Goal: Transaction & Acquisition: Complete application form

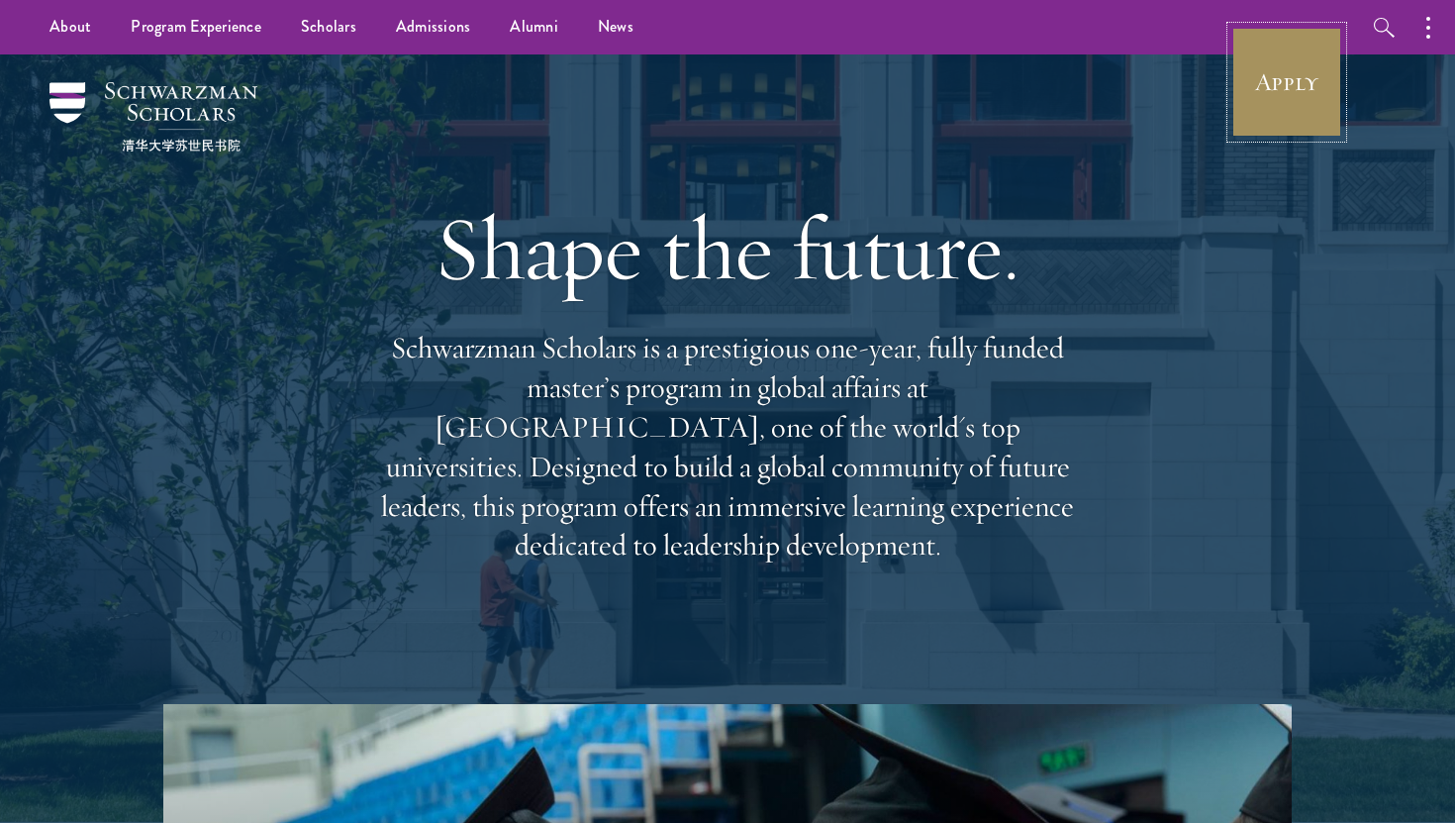
click at [1298, 64] on link "Apply" at bounding box center [1287, 82] width 111 height 111
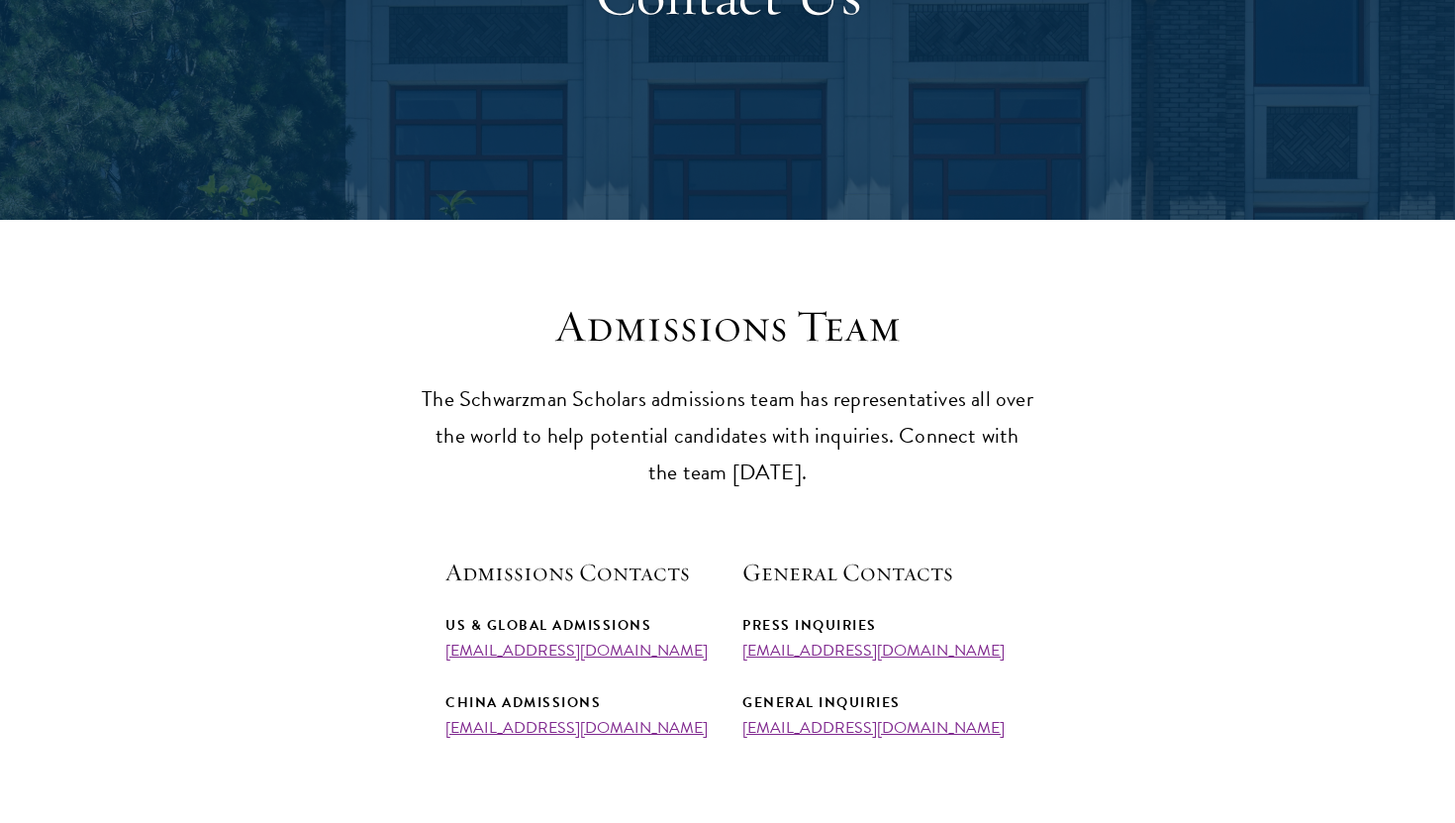
scroll to position [298, 0]
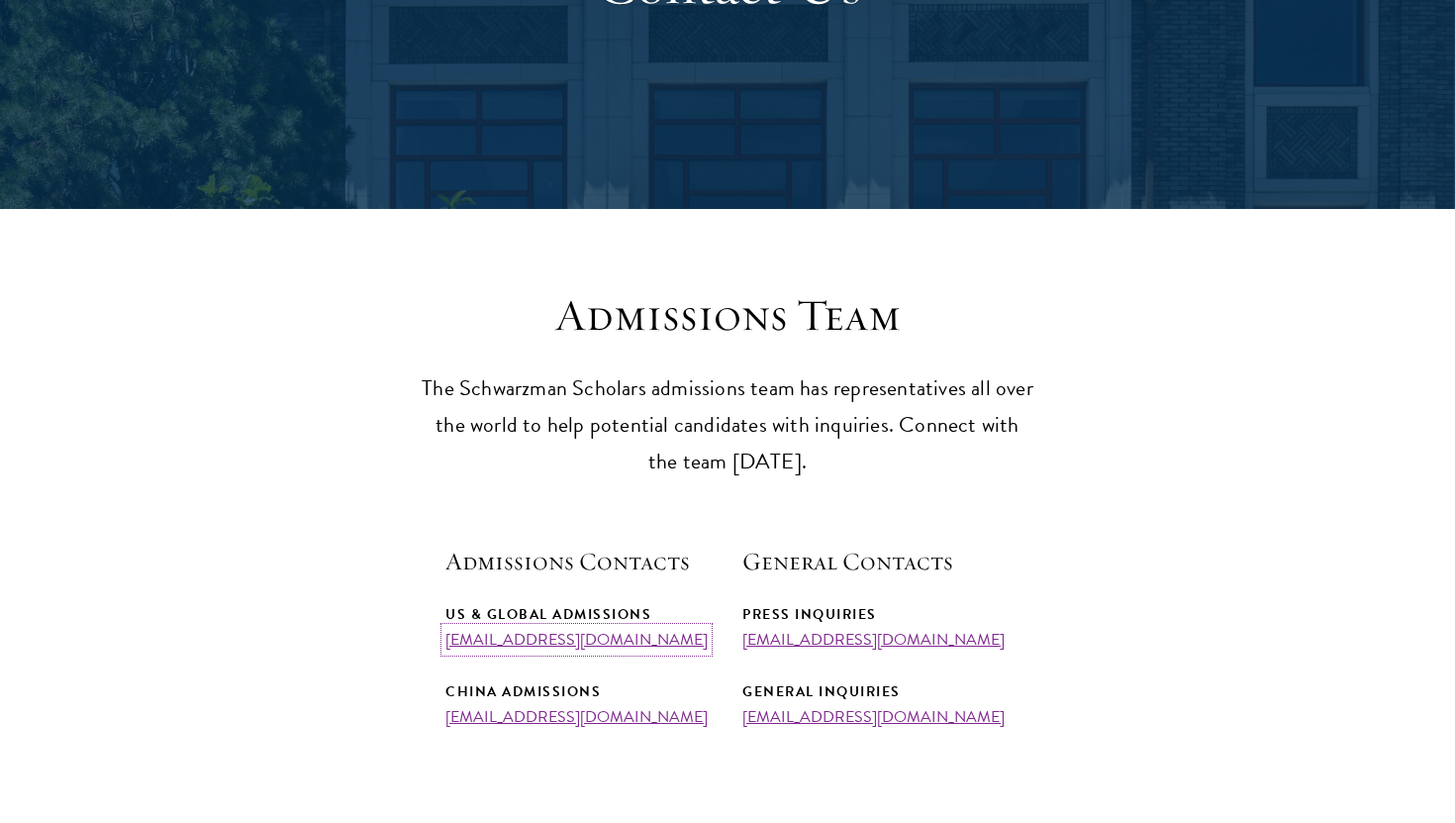
click at [586, 646] on link "[EMAIL_ADDRESS][DOMAIN_NAME]" at bounding box center [577, 640] width 262 height 24
click at [726, 635] on div "Admissions Contacts US & Global Admissions [EMAIL_ADDRESS][DOMAIN_NAME] China A…" at bounding box center [728, 635] width 564 height 181
drag, startPoint x: 713, startPoint y: 635, endPoint x: 444, endPoint y: 642, distance: 269.4
click at [444, 642] on section "Admissions Team The Schwarzman Scholars admissions team has representatives all…" at bounding box center [727, 507] width 1455 height 438
copy link "[EMAIL_ADDRESS][DOMAIN_NAME]"
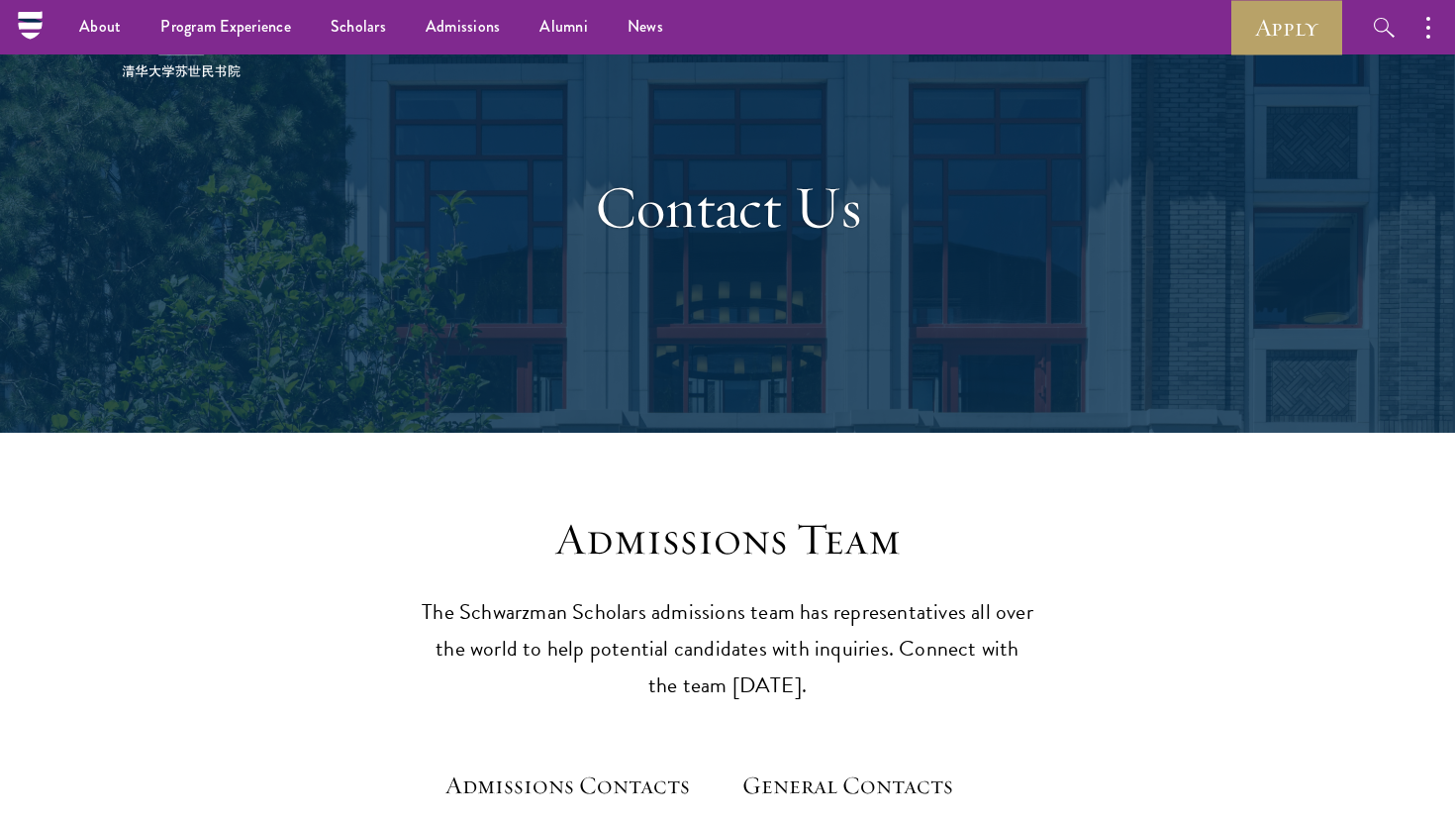
scroll to position [0, 0]
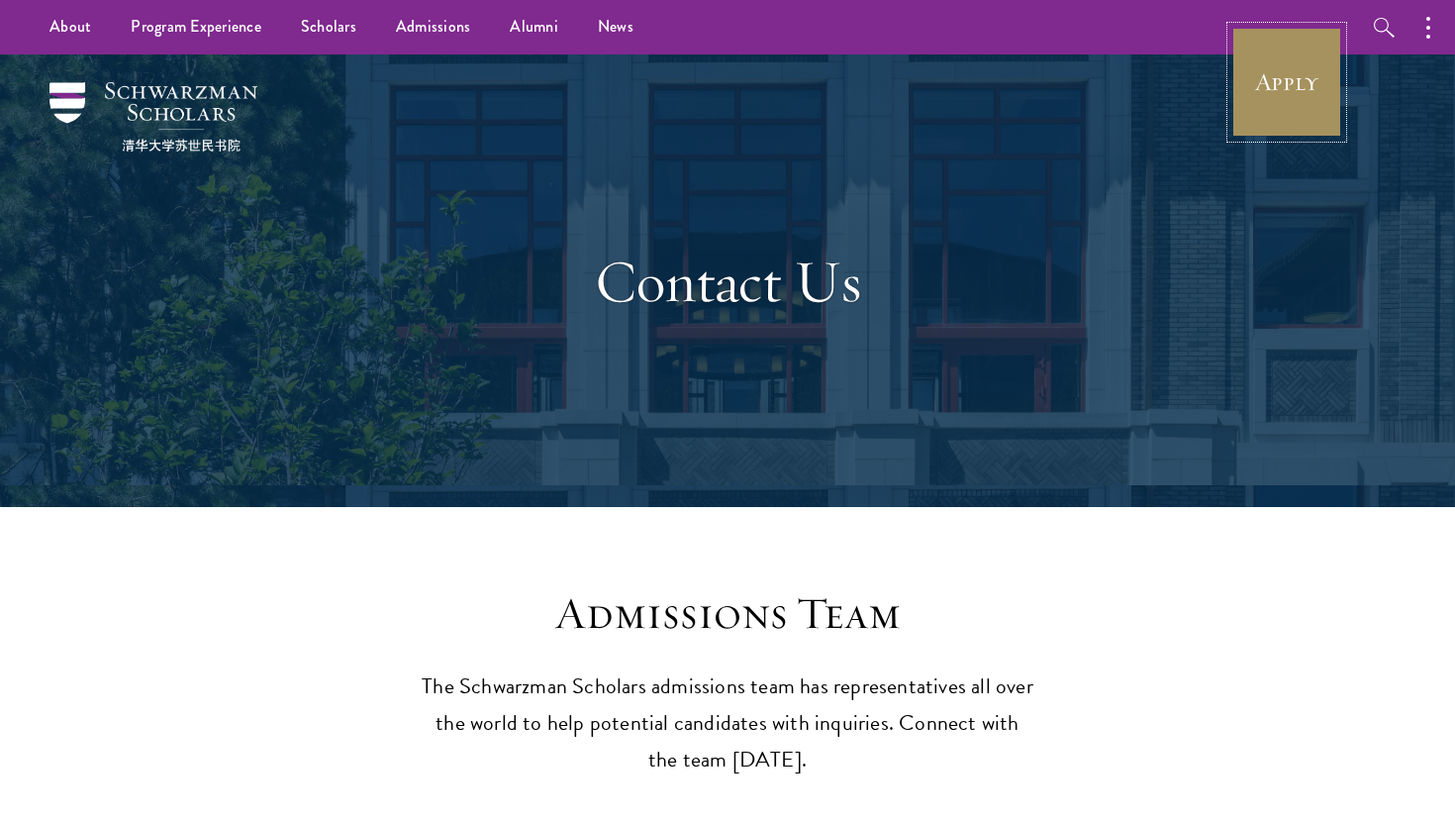
click at [1263, 112] on link "Apply" at bounding box center [1287, 82] width 111 height 111
